Goal: Information Seeking & Learning: Learn about a topic

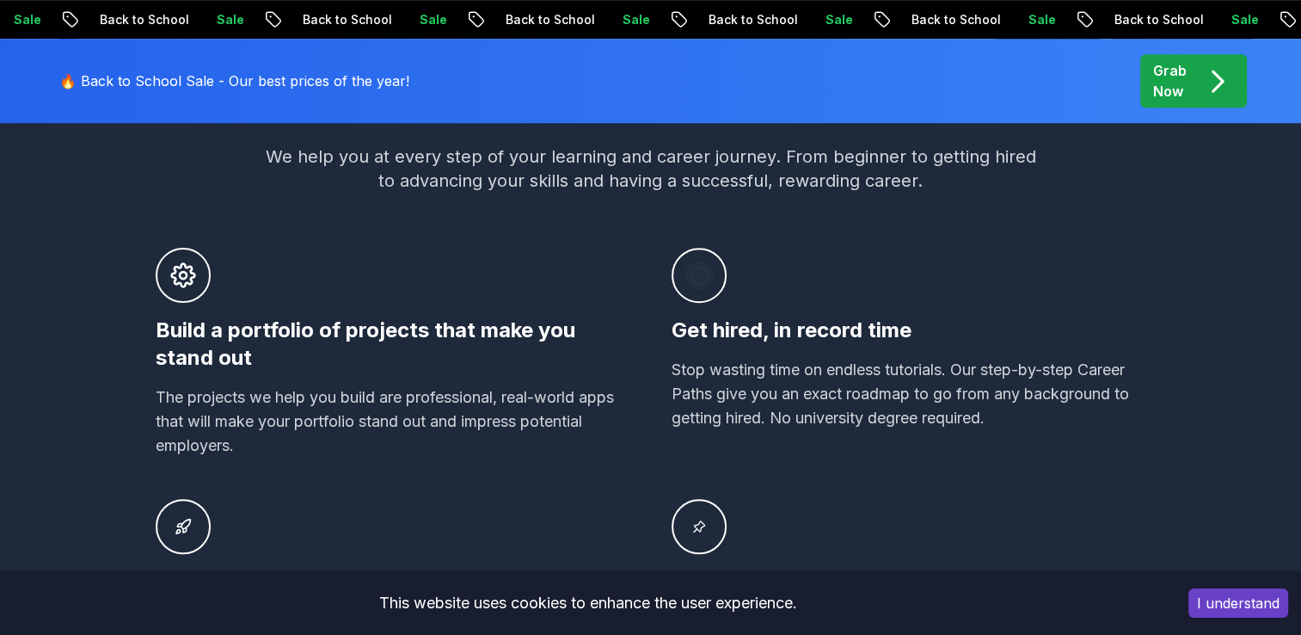
scroll to position [1118, 0]
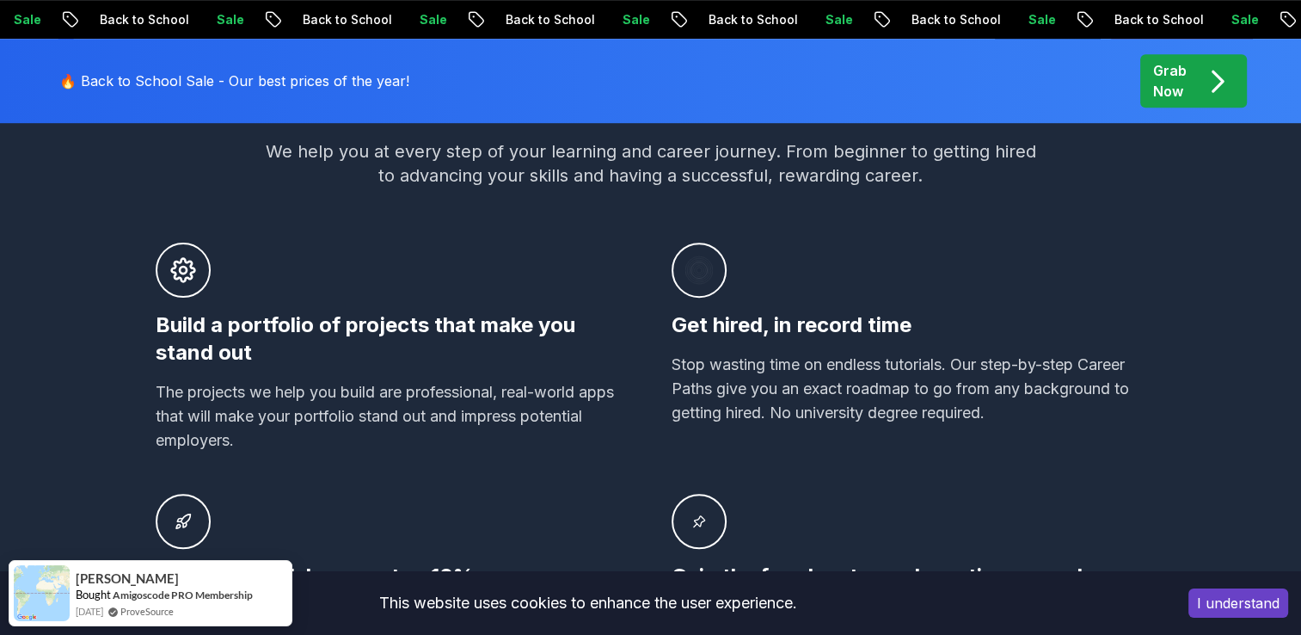
click at [508, 263] on div "Build a portfolio of projects that make you stand out The projects we help you …" at bounding box center [393, 347] width 475 height 210
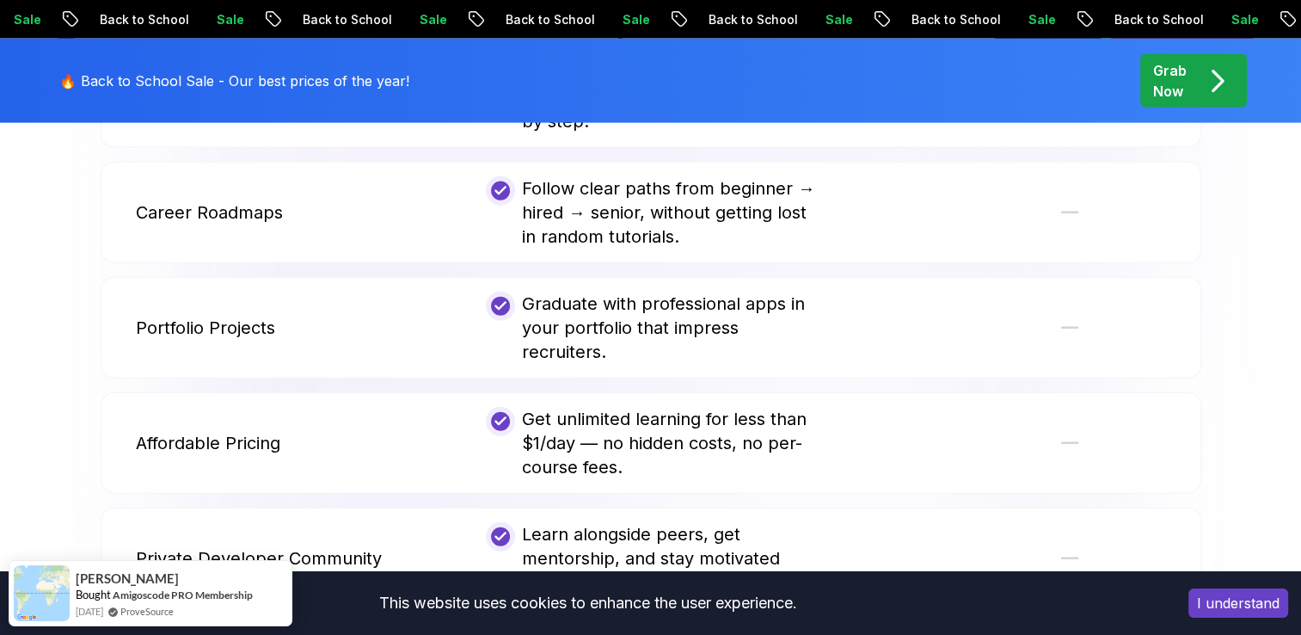
scroll to position [4213, 0]
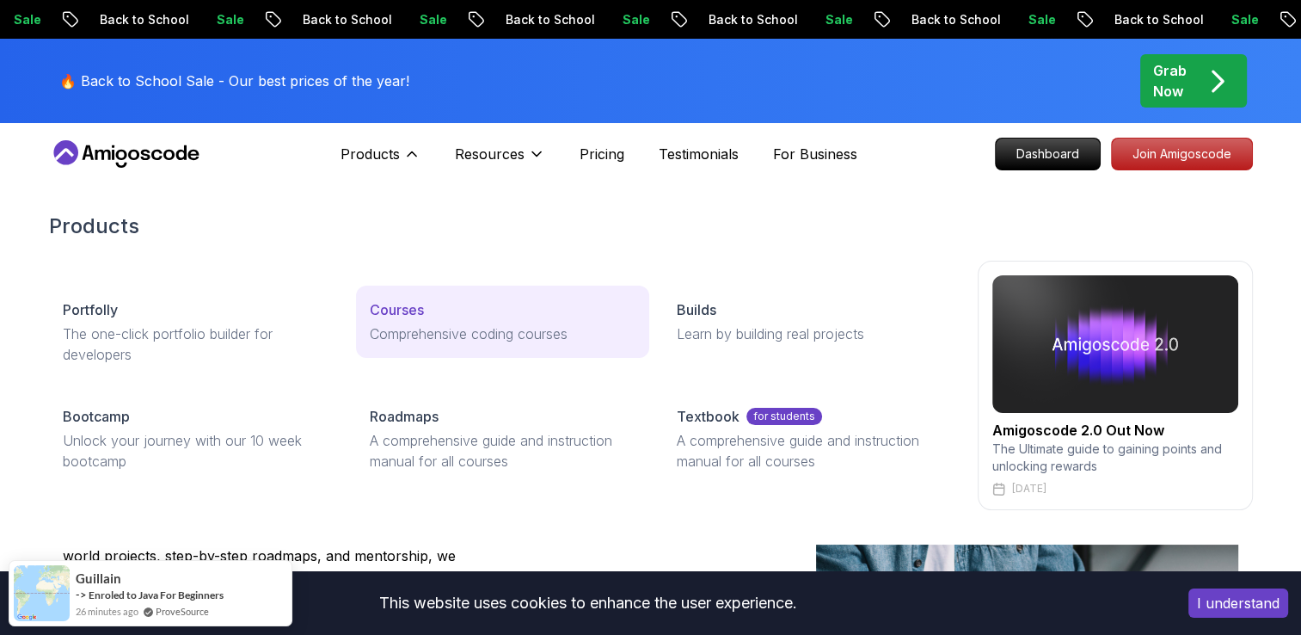
click at [450, 347] on link "Courses Comprehensive coding courses" at bounding box center [502, 321] width 293 height 72
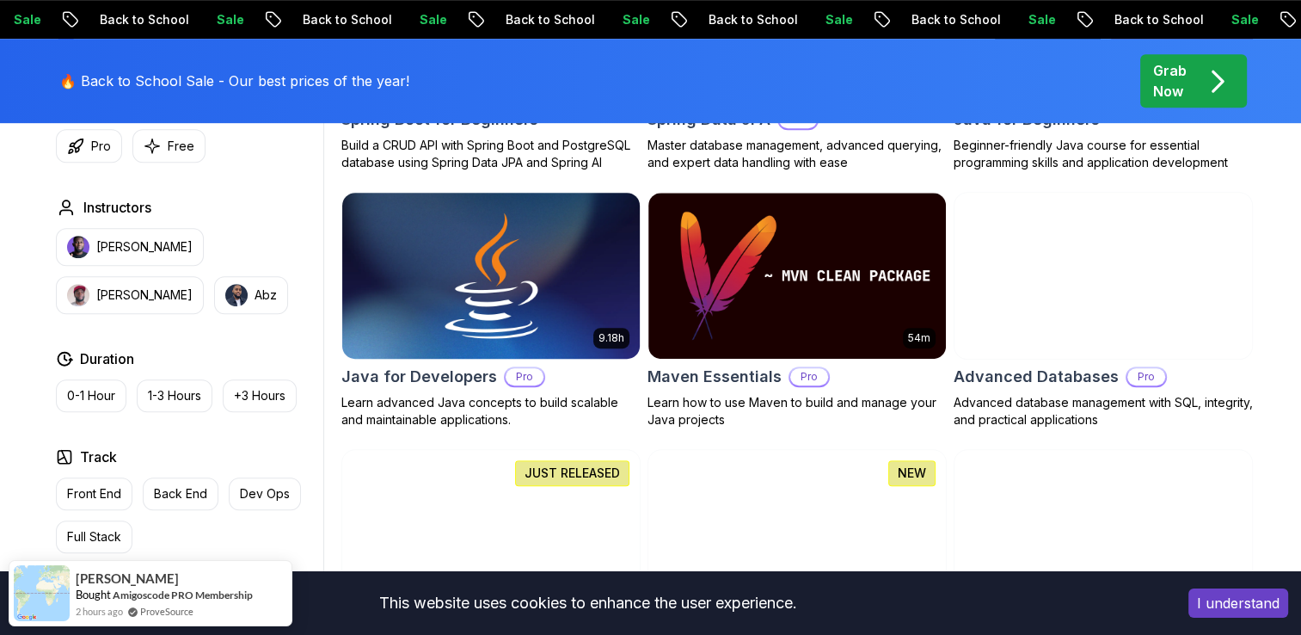
scroll to position [1032, 0]
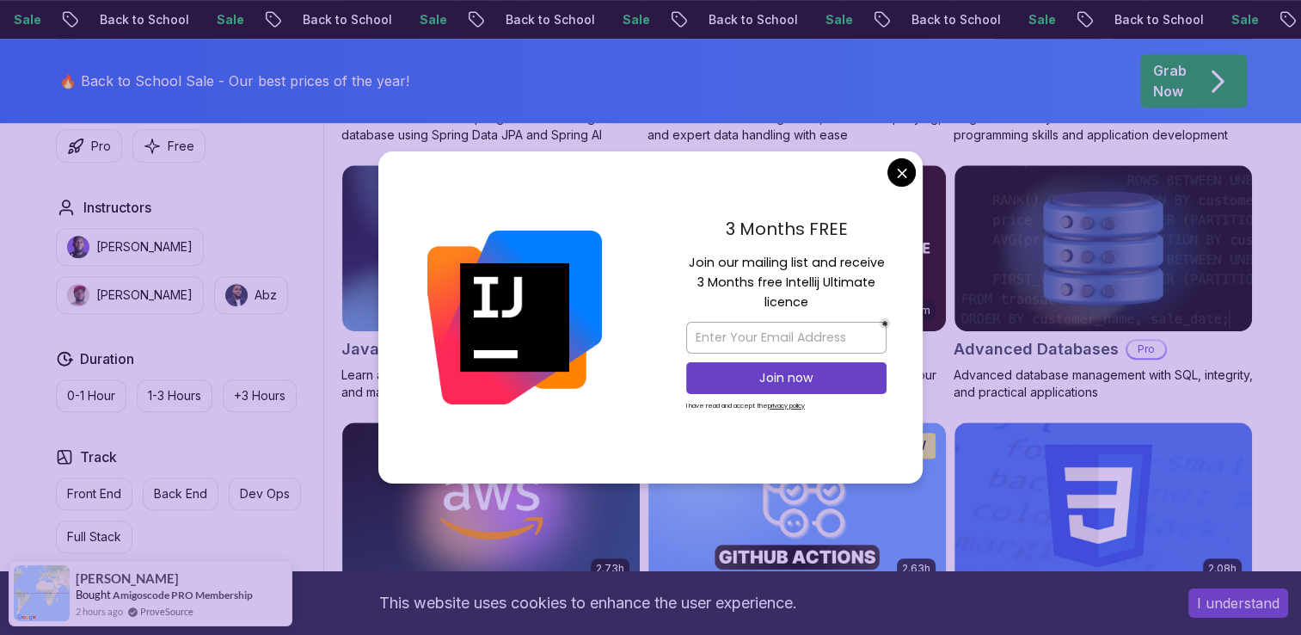
click at [886, 175] on div "3 Months FREE Join our mailing list and receive 3 Months free Intellij Ultimate…" at bounding box center [786, 317] width 273 height 332
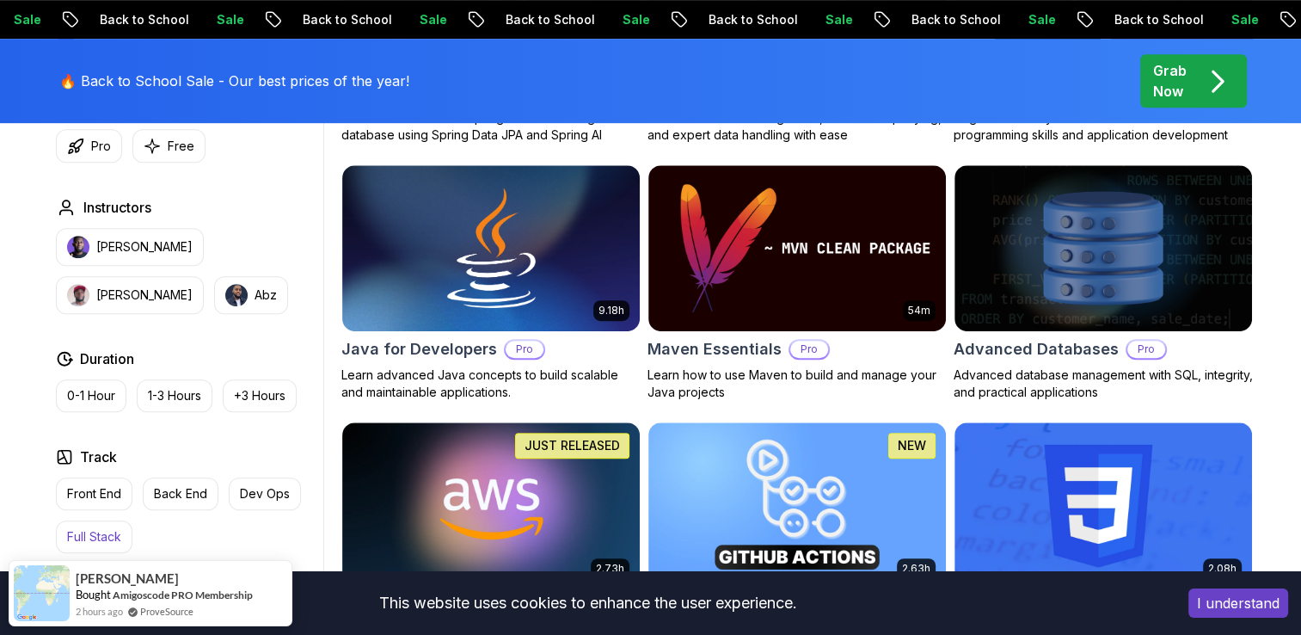
click at [117, 535] on p "Full Stack" at bounding box center [94, 536] width 54 height 17
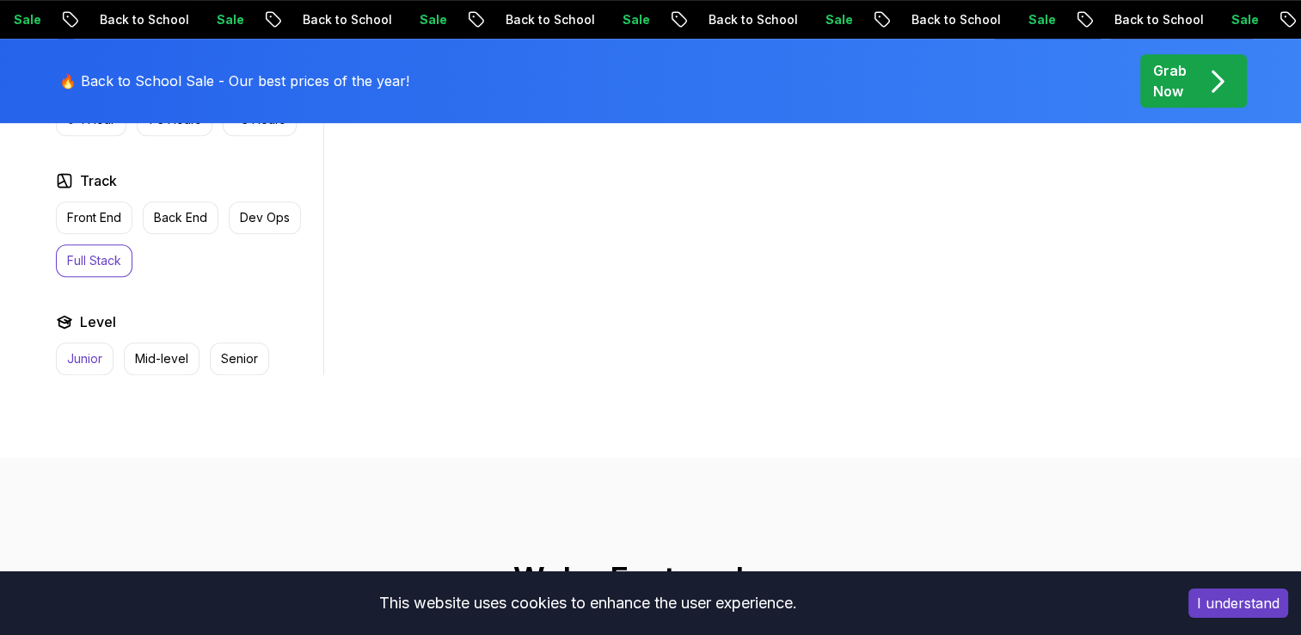
click at [89, 363] on button "Junior" at bounding box center [85, 358] width 58 height 33
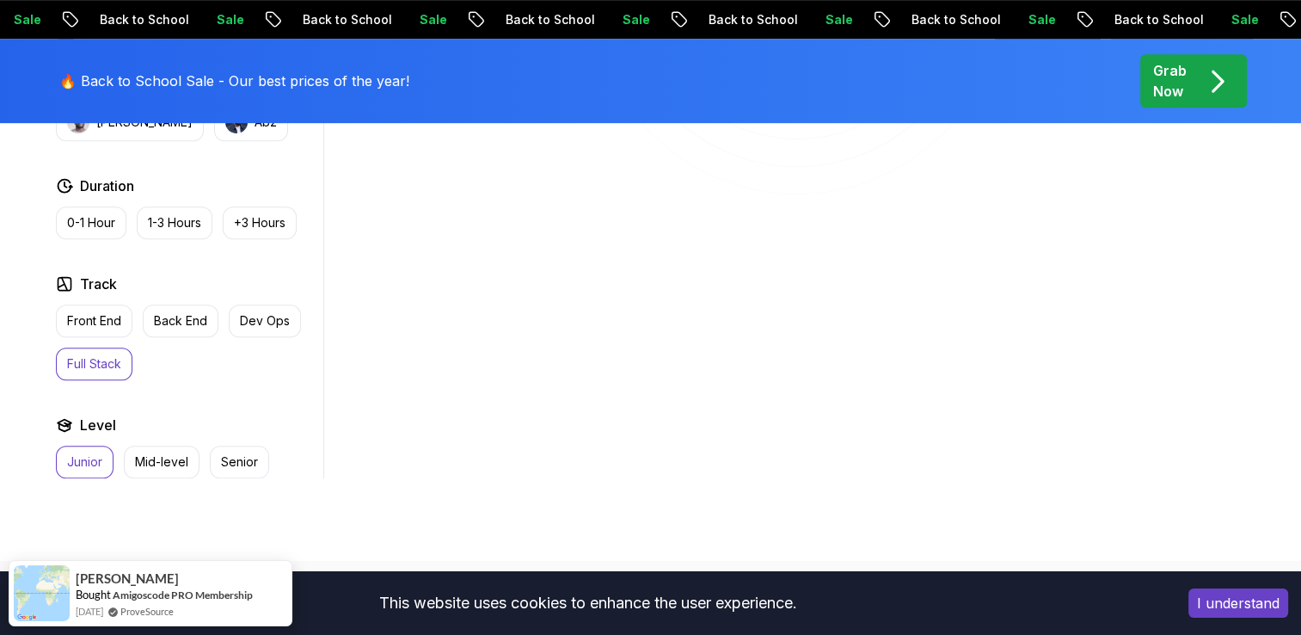
scroll to position [946, 0]
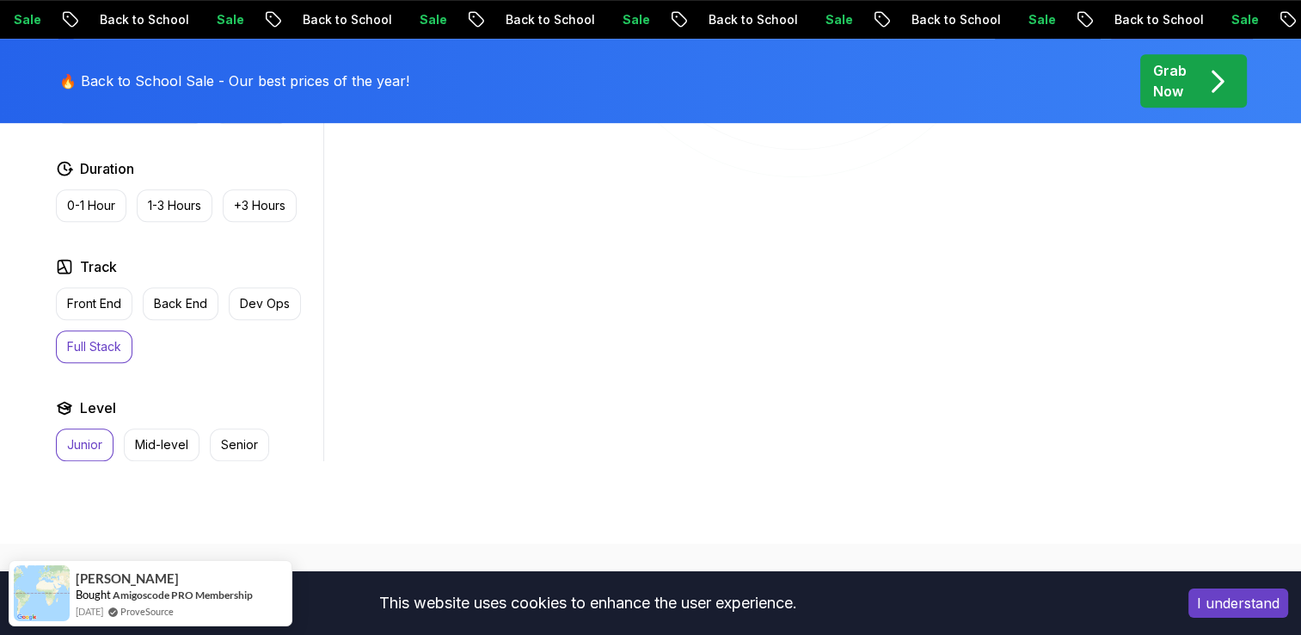
click at [91, 438] on p "Junior" at bounding box center [84, 444] width 35 height 17
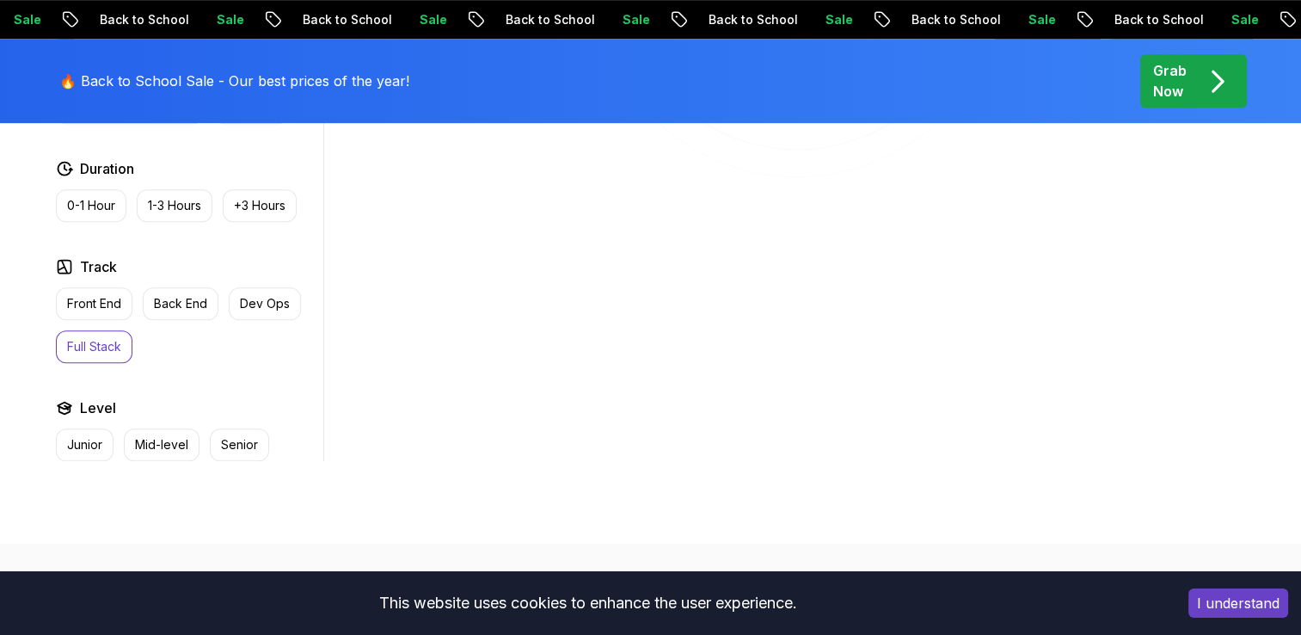
click at [93, 338] on p "Full Stack" at bounding box center [94, 346] width 54 height 17
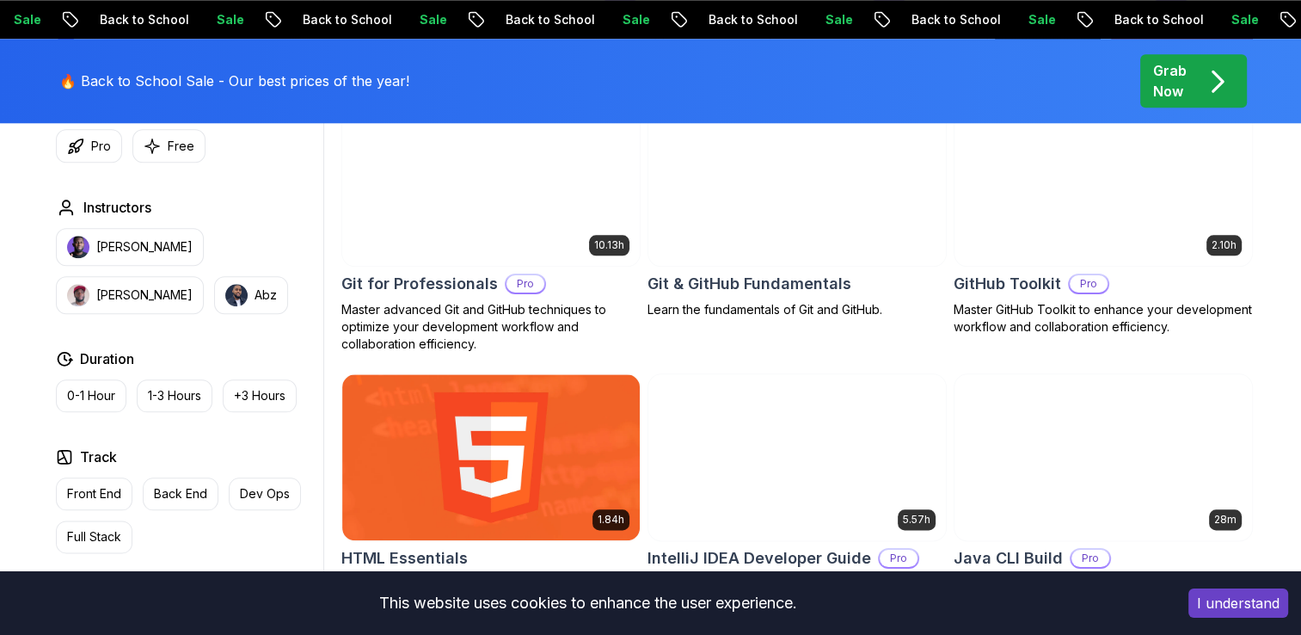
scroll to position [2064, 0]
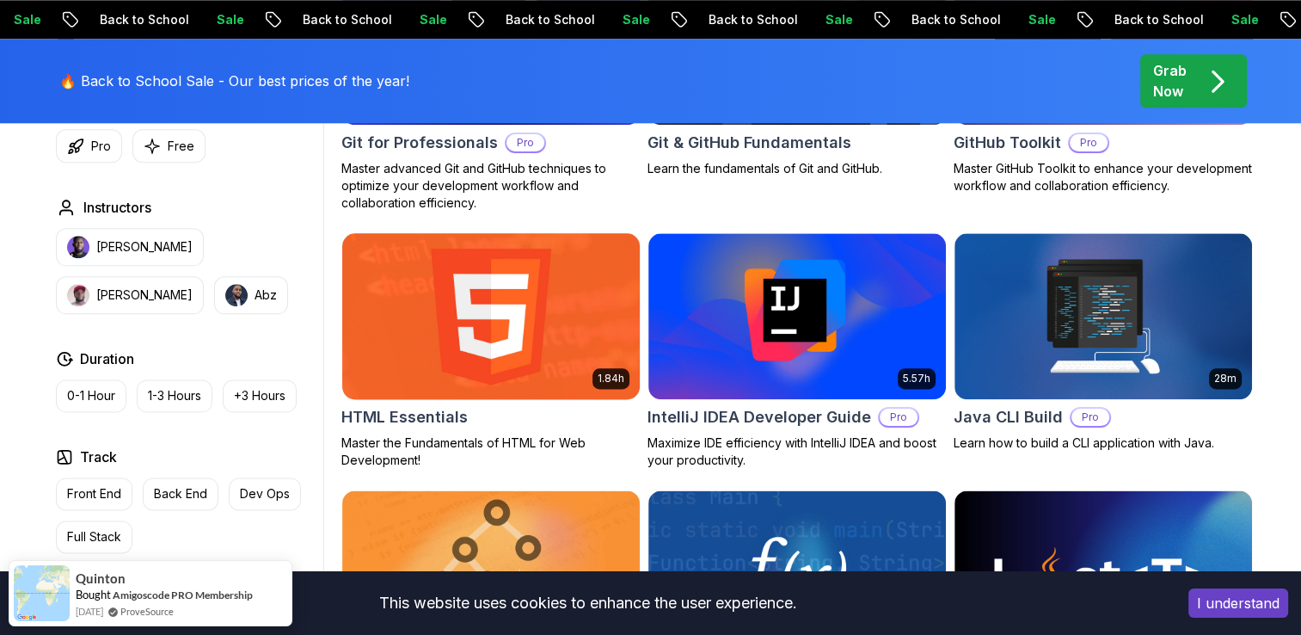
click at [518, 320] on img at bounding box center [490, 316] width 312 height 175
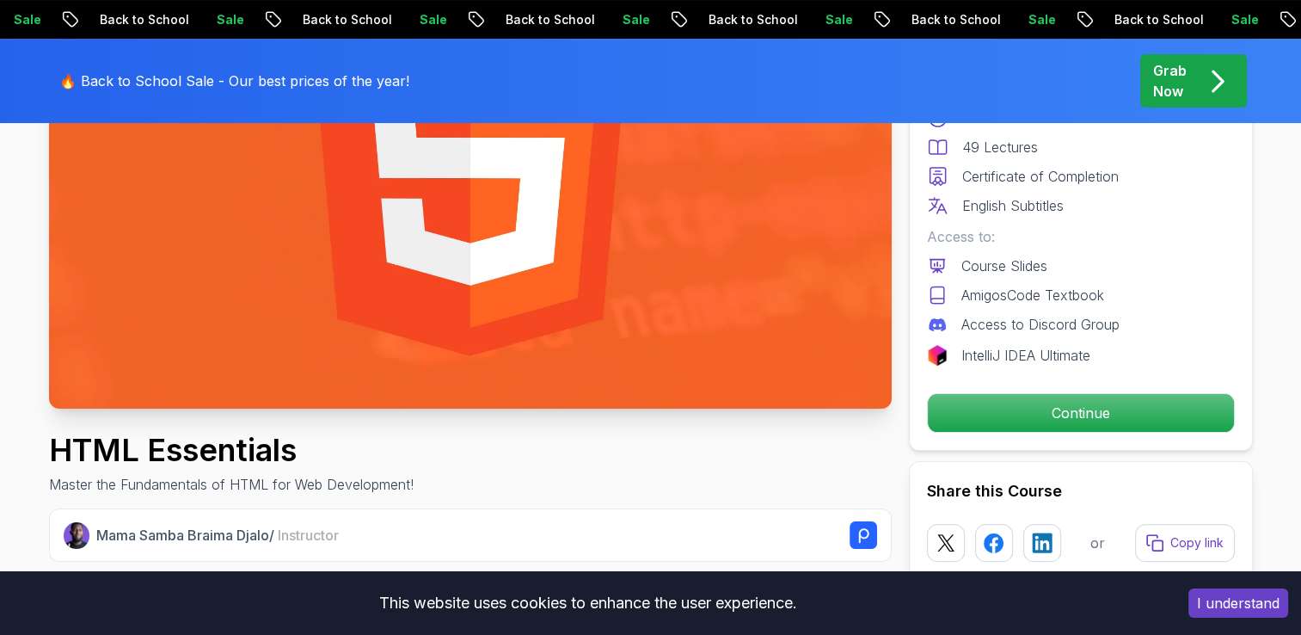
scroll to position [344, 0]
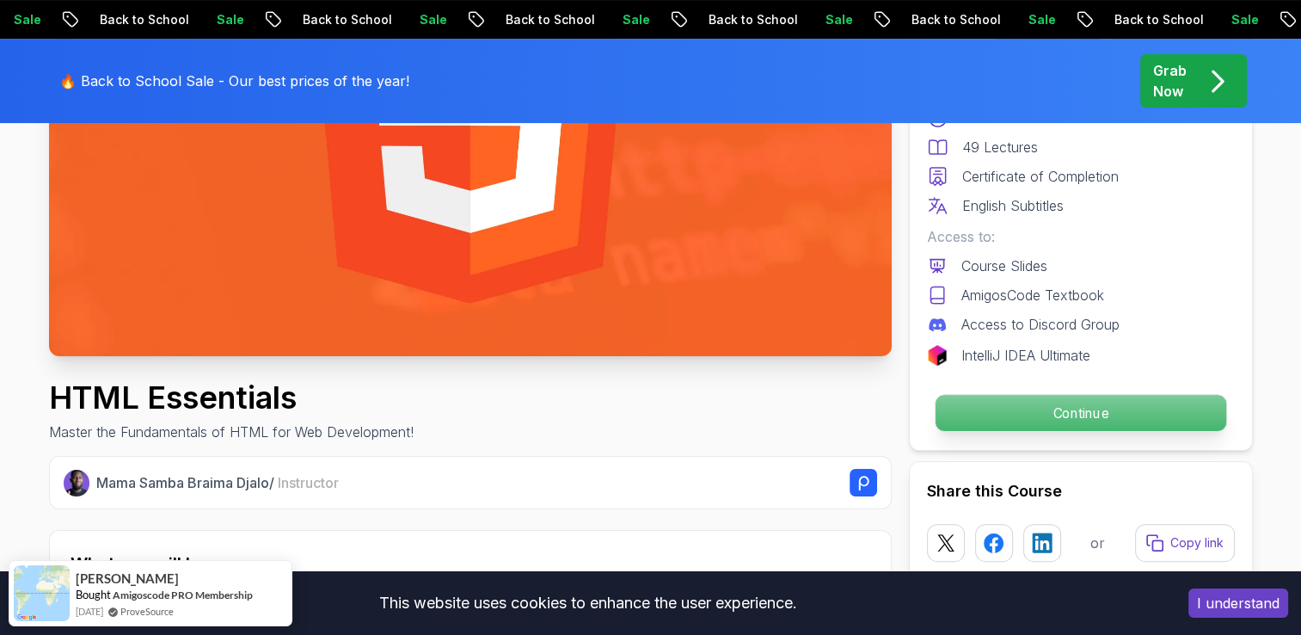
click at [1099, 412] on p "Continue" at bounding box center [1080, 413] width 291 height 36
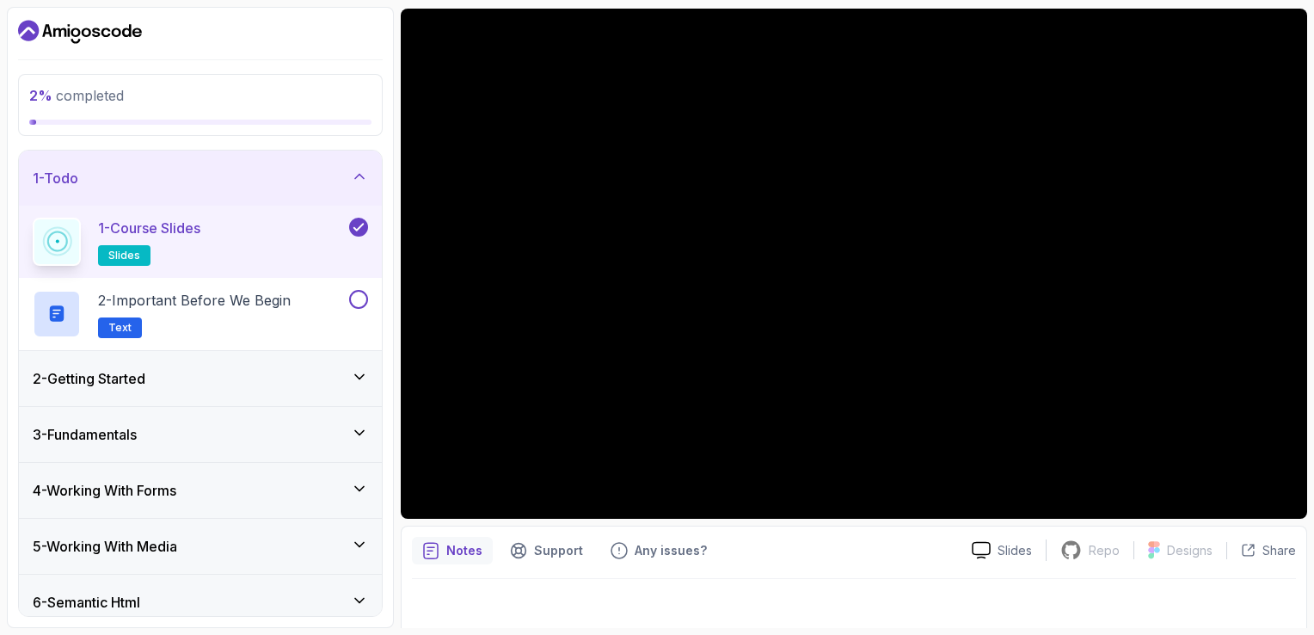
scroll to position [153, 0]
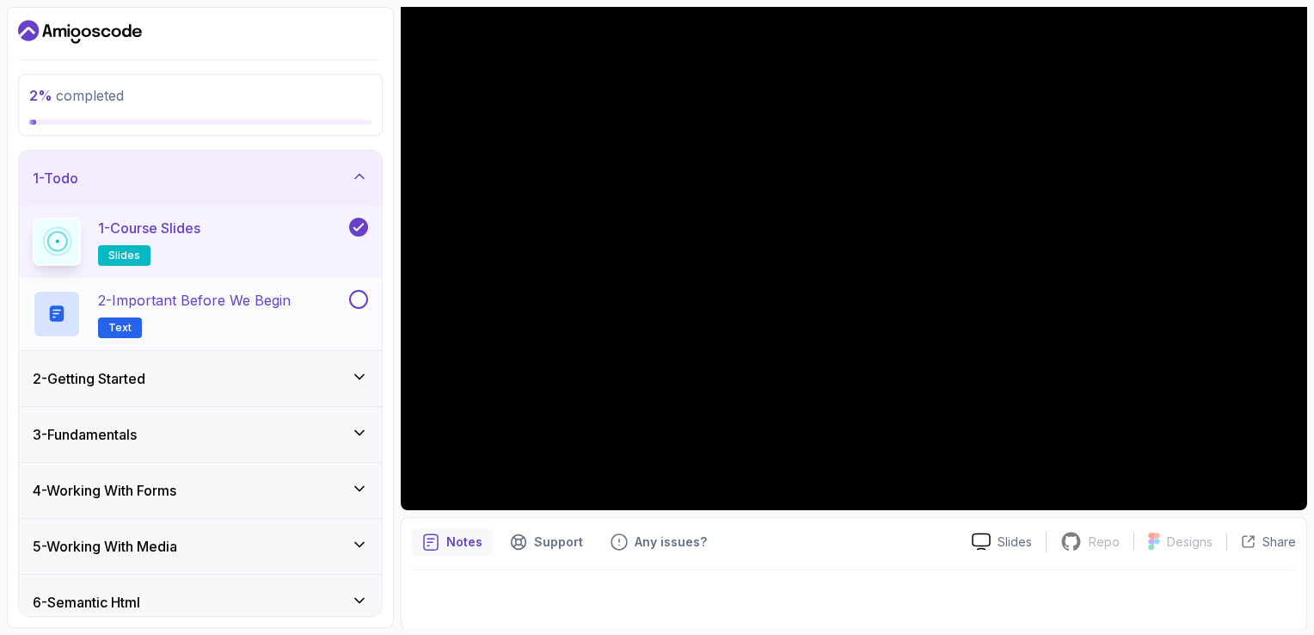
click at [356, 310] on button "2 - Important Before We Begin Text" at bounding box center [200, 314] width 335 height 48
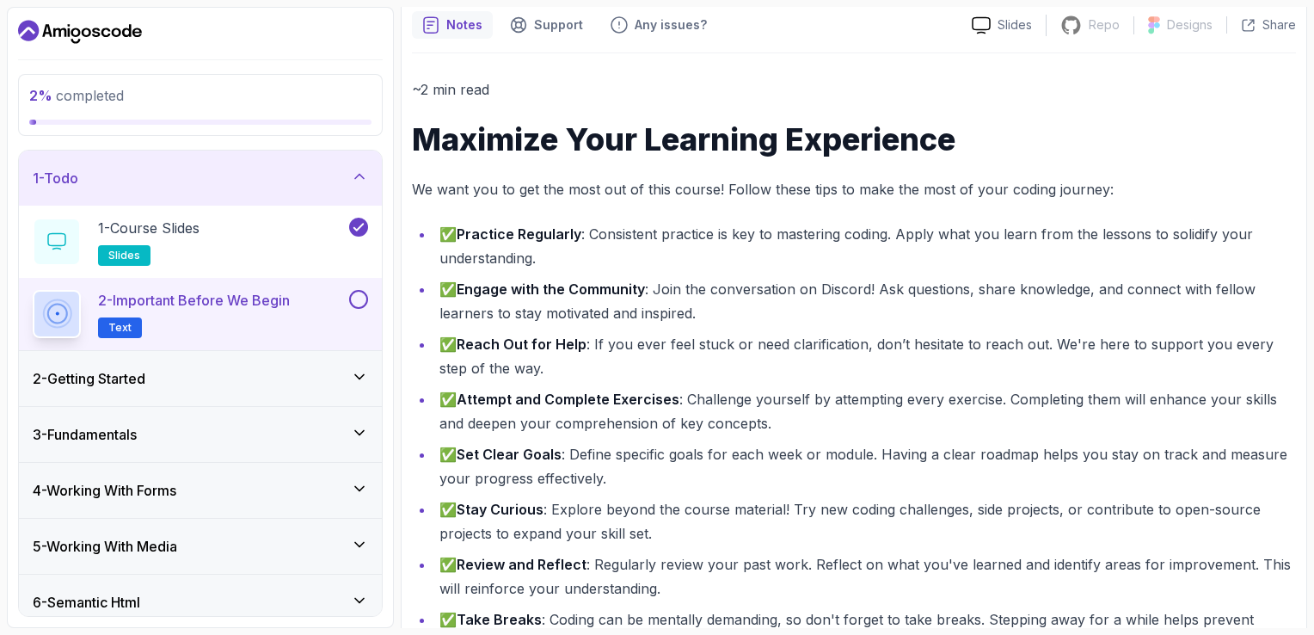
click at [270, 369] on div "2 - Getting Started" at bounding box center [200, 378] width 335 height 21
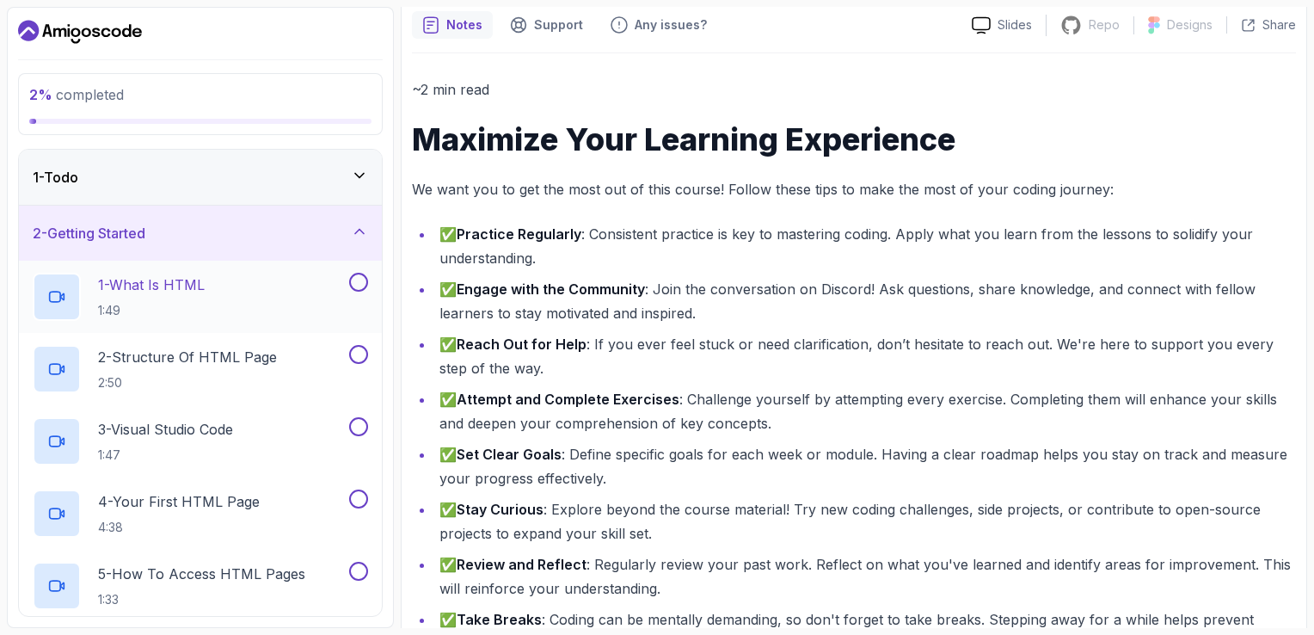
click at [347, 301] on button "1 - What Is HTML 1:49" at bounding box center [200, 297] width 335 height 48
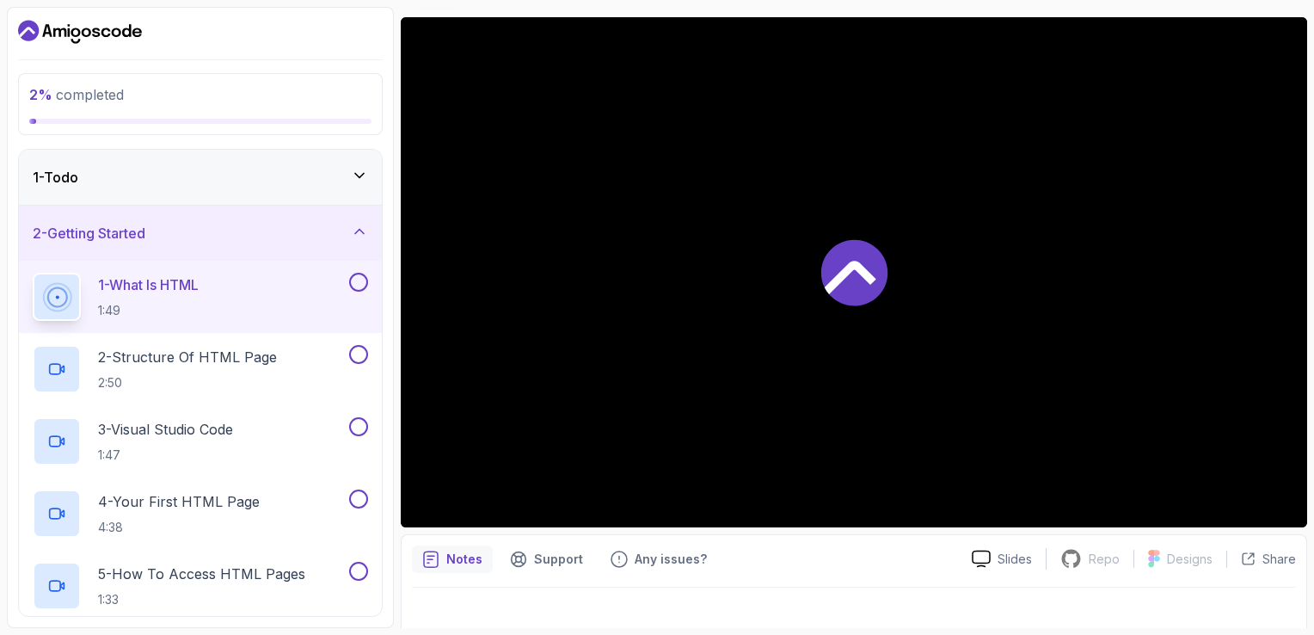
scroll to position [153, 0]
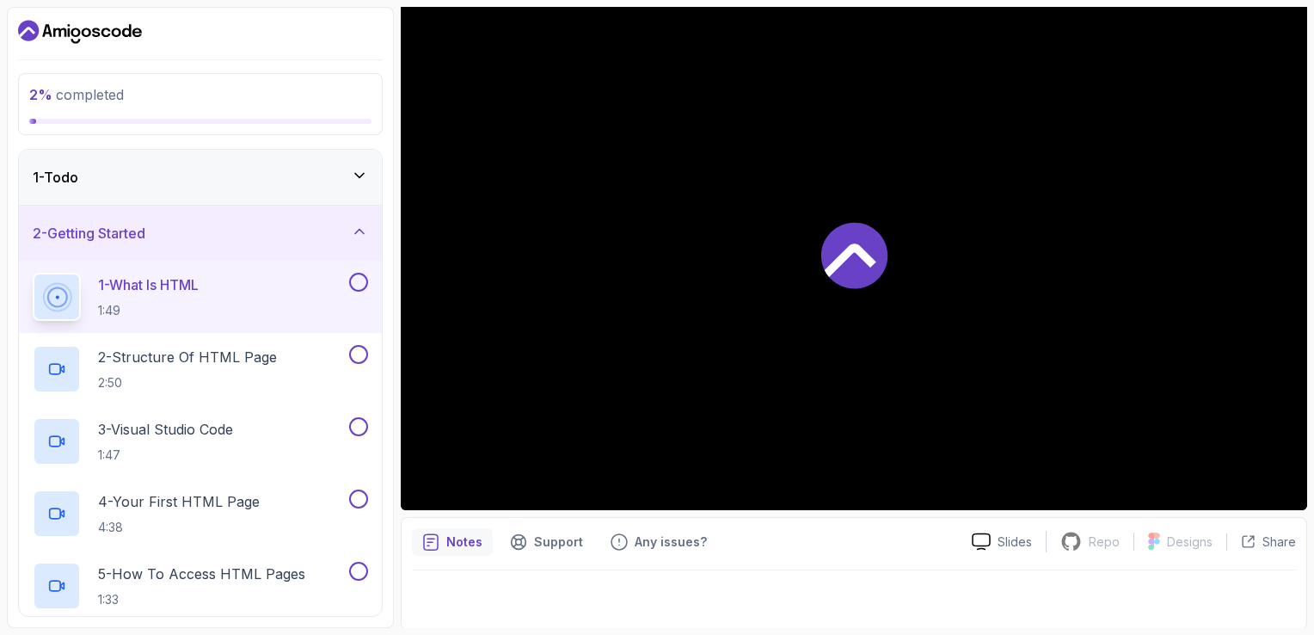
click at [907, 217] on div at bounding box center [854, 255] width 906 height 510
click at [831, 259] on icon at bounding box center [854, 256] width 66 height 66
click at [831, 261] on icon at bounding box center [854, 256] width 66 height 66
